Goal: Transaction & Acquisition: Purchase product/service

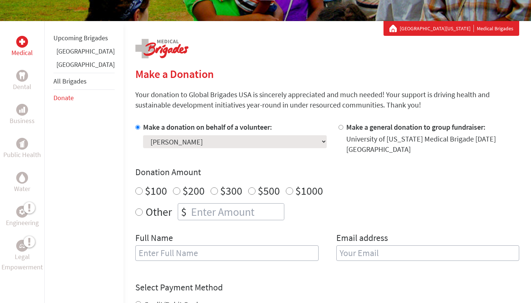
radio input "true"
click at [190, 203] on input "number" at bounding box center [237, 211] width 94 height 16
type input "250"
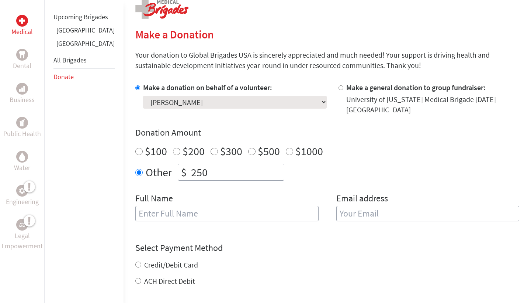
scroll to position [156, 0]
type input "[PERSON_NAME]"
type input "[EMAIL_ADDRESS][DOMAIN_NAME]"
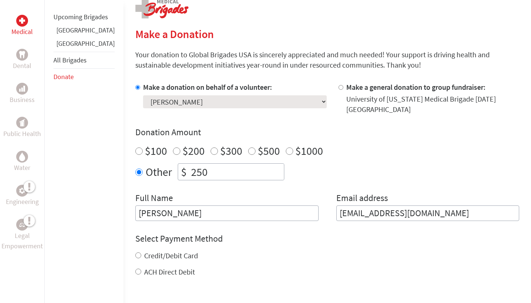
click at [242, 205] on input "[PERSON_NAME]" at bounding box center [226, 212] width 183 height 15
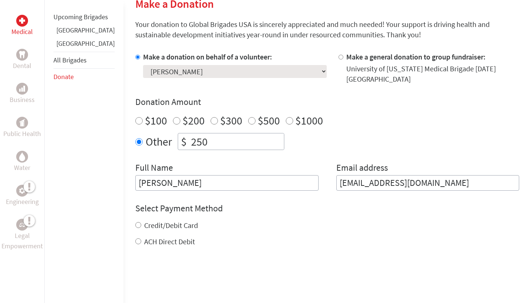
scroll to position [210, 0]
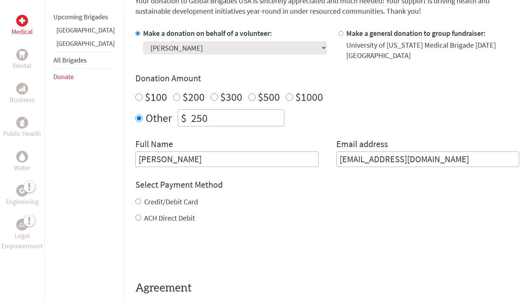
type input "[PERSON_NAME]"
click at [161, 187] on div "Select Payment Method NOTE: American Express is not accepted. Please proceed no…" at bounding box center [327, 201] width 384 height 44
click at [160, 197] on label "Credit/Debit Card" at bounding box center [171, 201] width 54 height 9
click at [141, 198] on input "Credit/Debit Card" at bounding box center [138, 201] width 6 height 6
radio input "true"
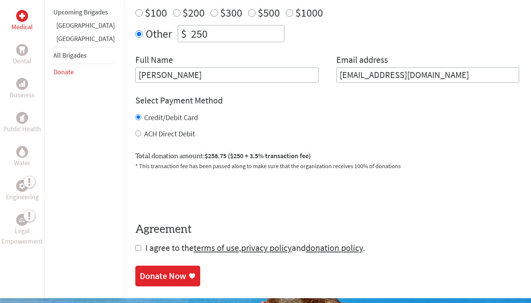
scroll to position [300, 0]
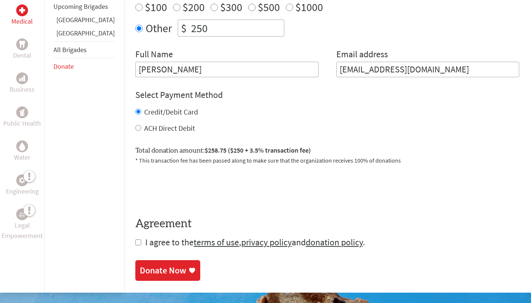
click at [145, 236] on span "I agree to the terms of use , privacy policy and donation policy ." at bounding box center [255, 241] width 220 height 11
click at [135, 239] on input "checkbox" at bounding box center [138, 242] width 6 height 6
checkbox input "true"
click at [143, 265] on div "Donate Now" at bounding box center [163, 271] width 46 height 12
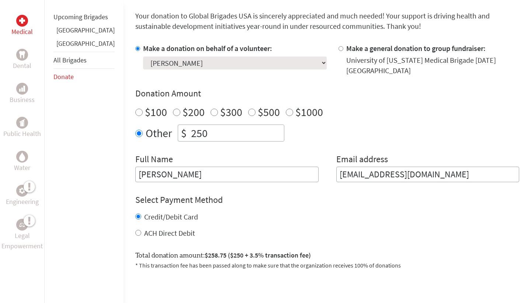
scroll to position [201, 0]
